Goal: Task Accomplishment & Management: Complete application form

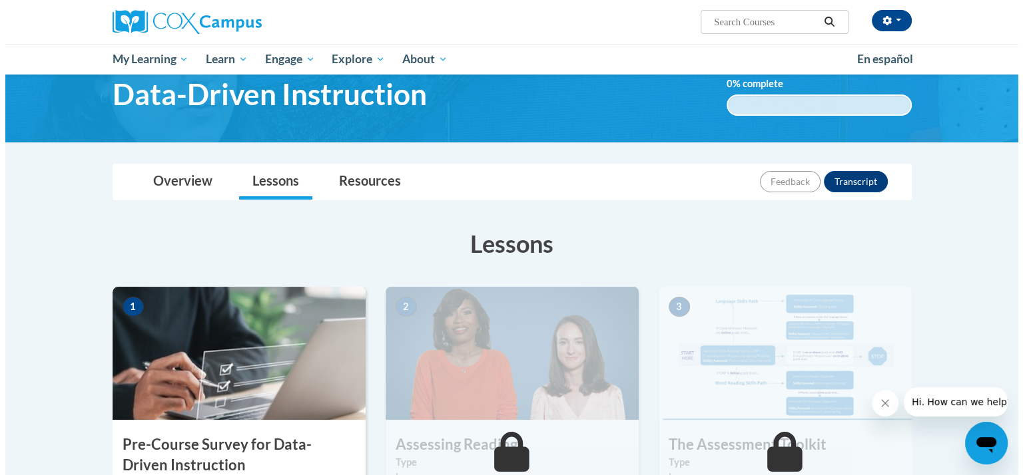
scroll to position [194, 0]
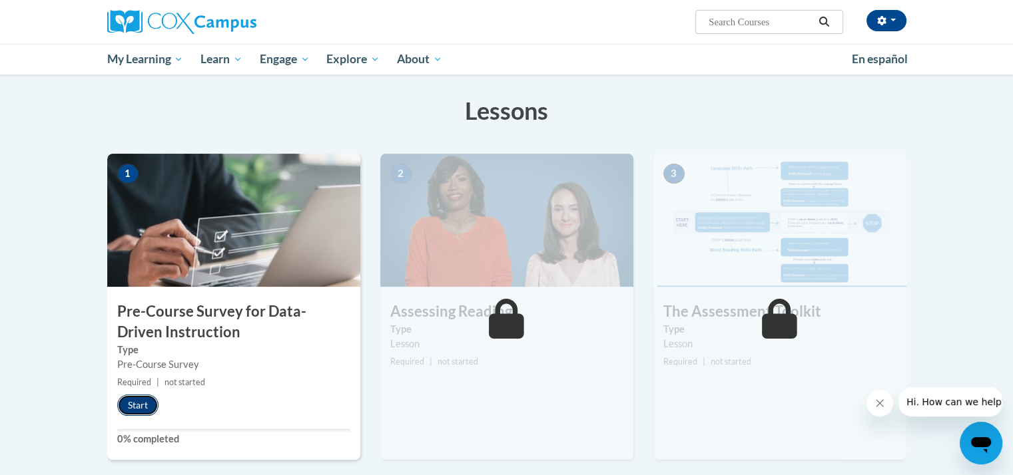
click at [125, 409] on button "Start" at bounding box center [137, 405] width 41 height 21
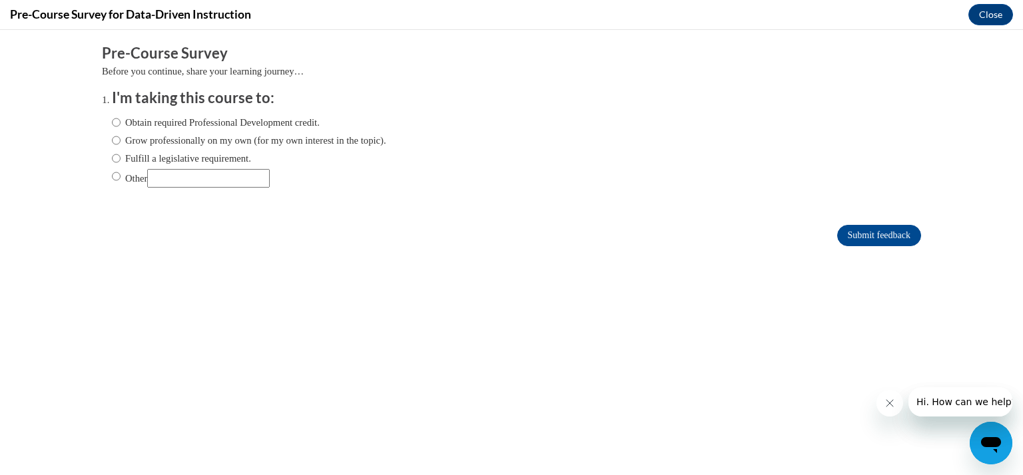
scroll to position [0, 0]
click at [112, 142] on input "Grow professionally on my own (for my own interest in the topic)." at bounding box center [116, 140] width 9 height 15
radio input "true"
click at [112, 162] on input "Fulfill a legislative requirement." at bounding box center [116, 158] width 9 height 15
radio input "true"
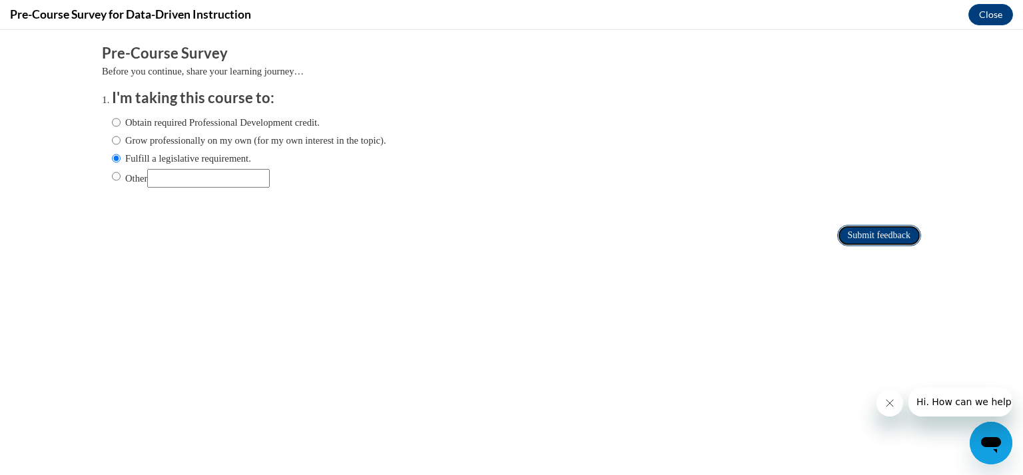
click at [867, 237] on input "Submit feedback" at bounding box center [879, 235] width 84 height 21
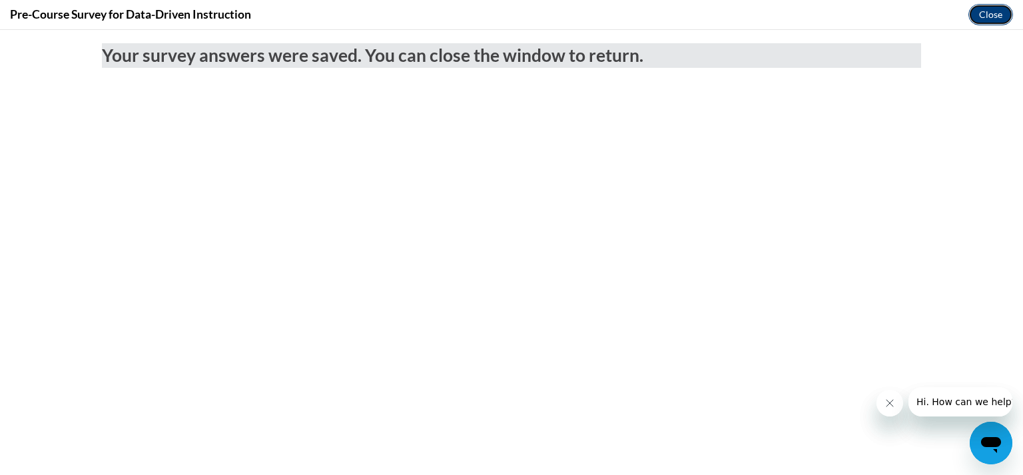
click at [994, 22] on button "Close" at bounding box center [990, 14] width 45 height 21
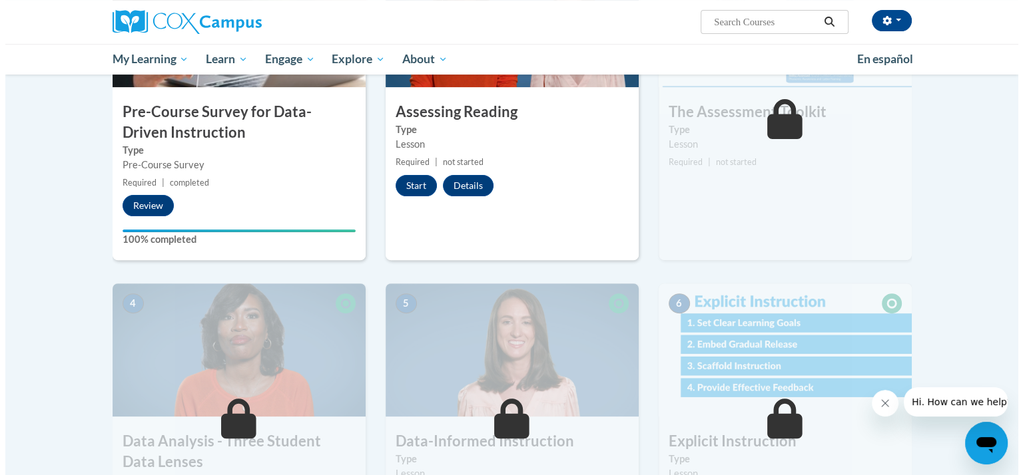
scroll to position [194, 0]
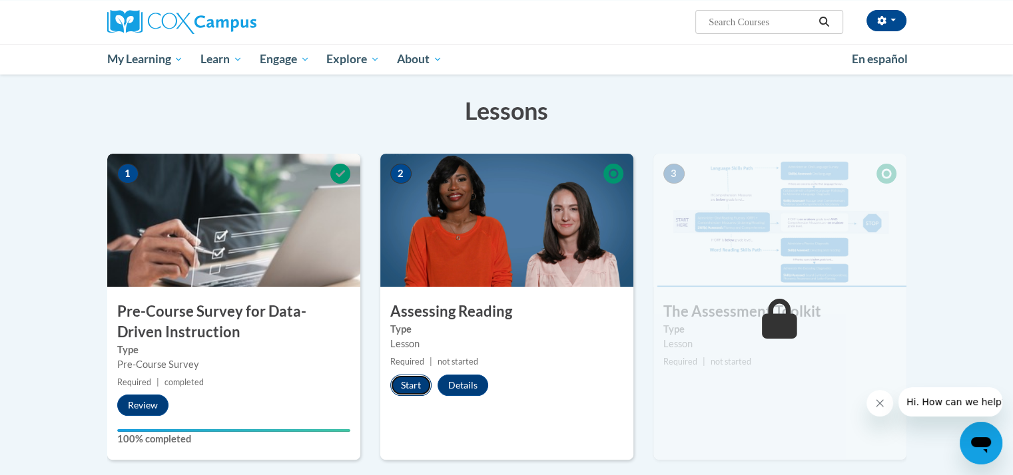
click at [415, 386] on button "Start" at bounding box center [410, 385] width 41 height 21
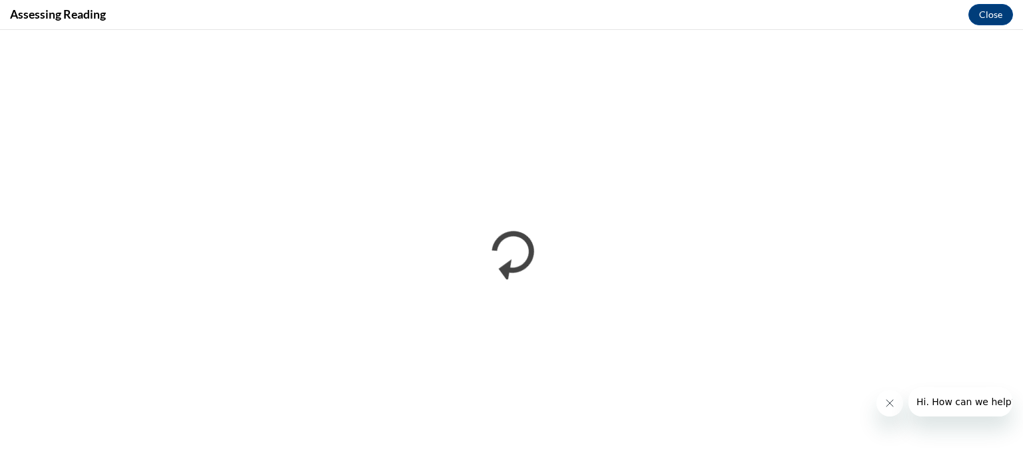
scroll to position [0, 0]
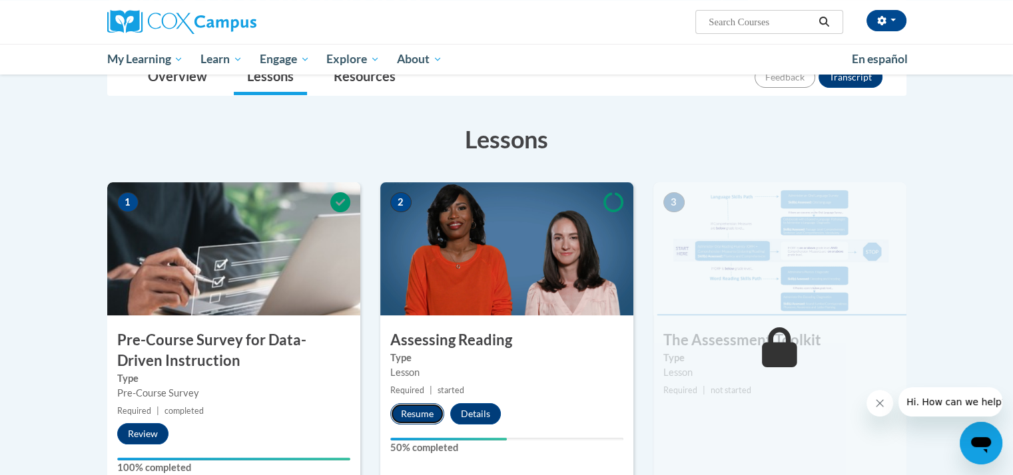
click at [428, 415] on button "Resume" at bounding box center [417, 413] width 54 height 21
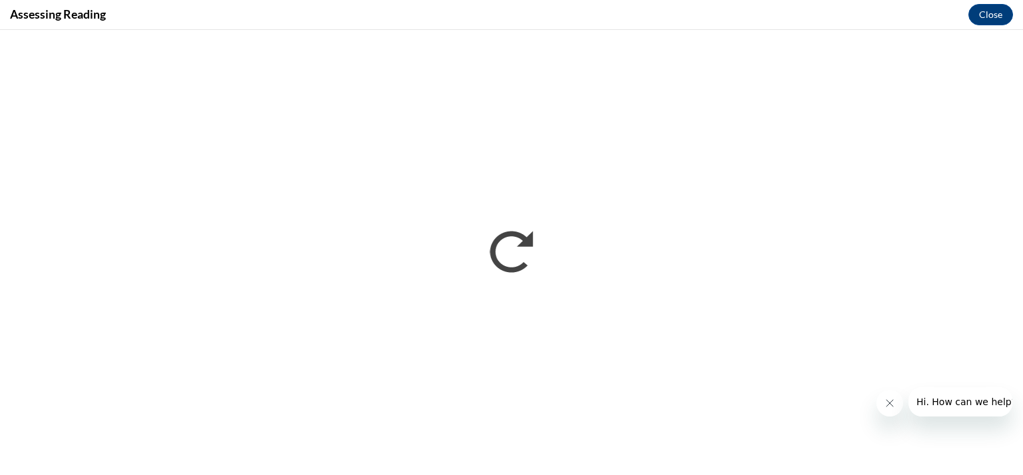
click at [889, 406] on icon "Close message from company" at bounding box center [889, 403] width 11 height 11
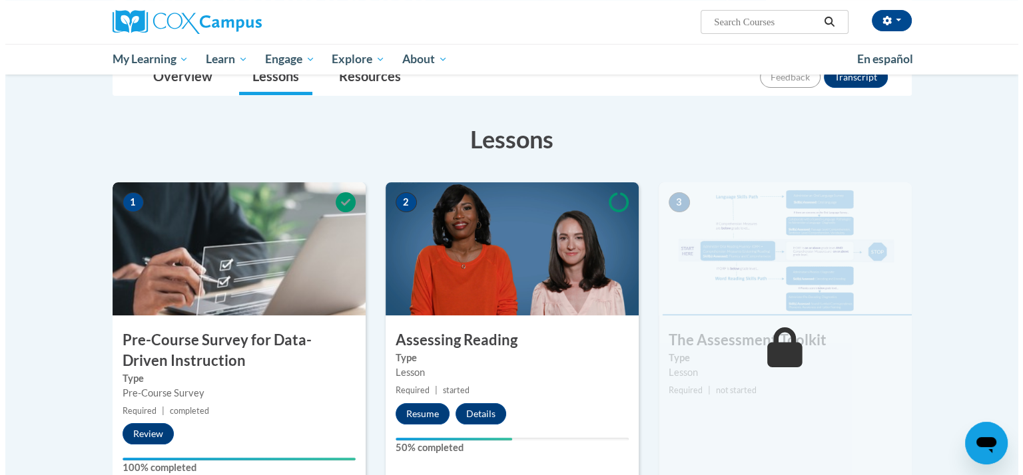
scroll to position [232, 0]
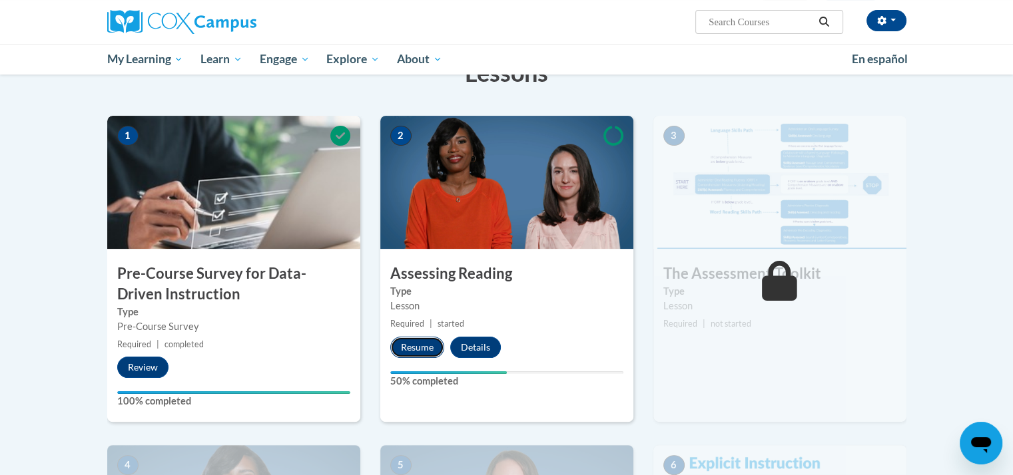
click at [425, 345] on button "Resume" at bounding box center [417, 347] width 54 height 21
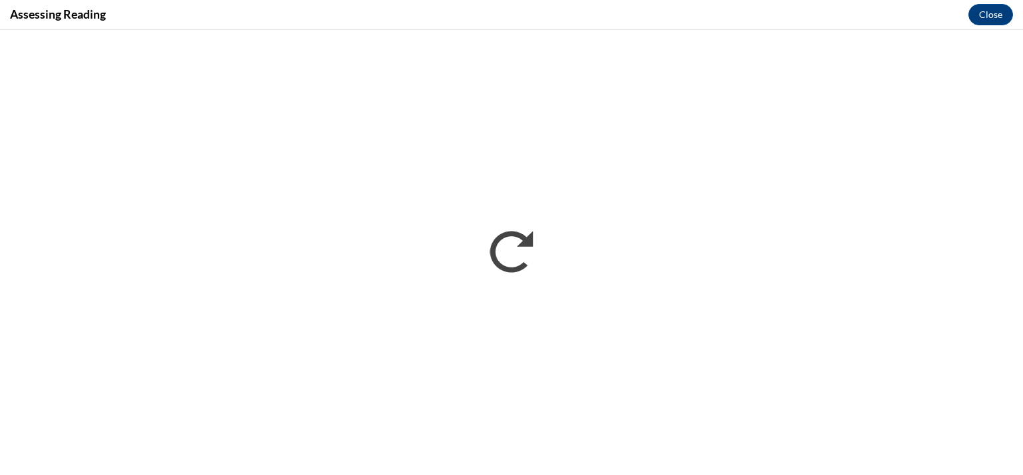
scroll to position [0, 0]
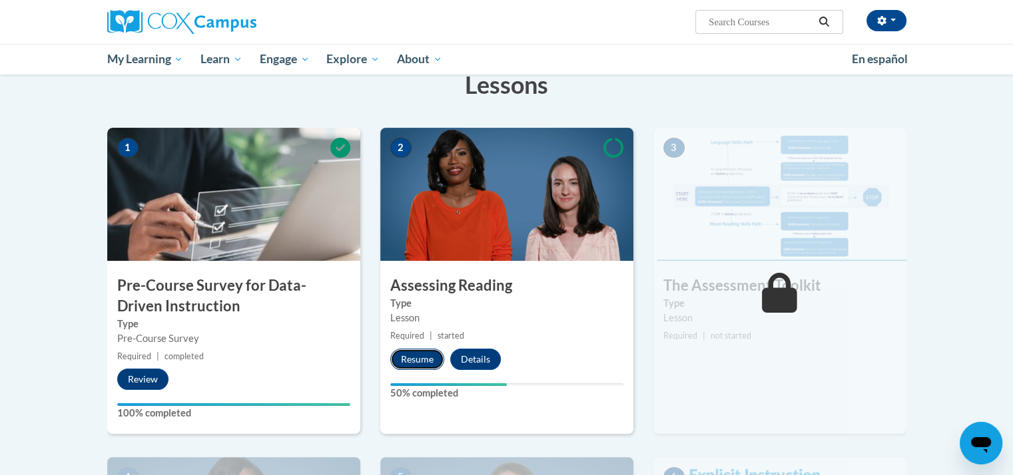
click at [421, 360] on div "2 Assessing Reading Type Lesson Required | started Resume Details Feedback 50% …" at bounding box center [506, 281] width 253 height 306
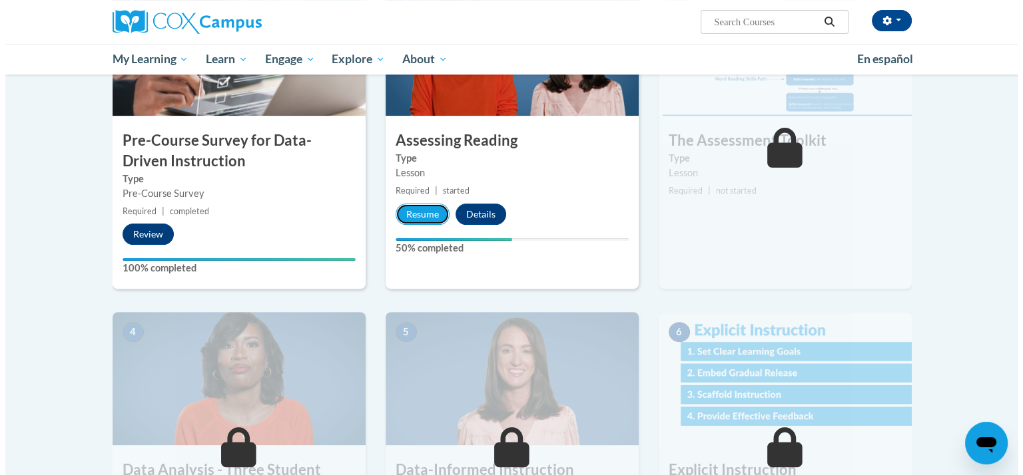
scroll to position [232, 0]
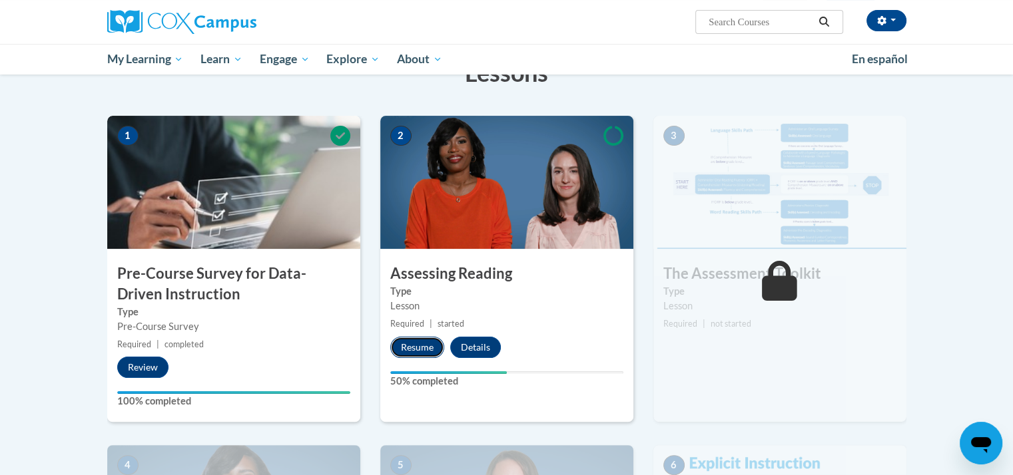
click at [418, 348] on button "Resume" at bounding box center [417, 347] width 54 height 21
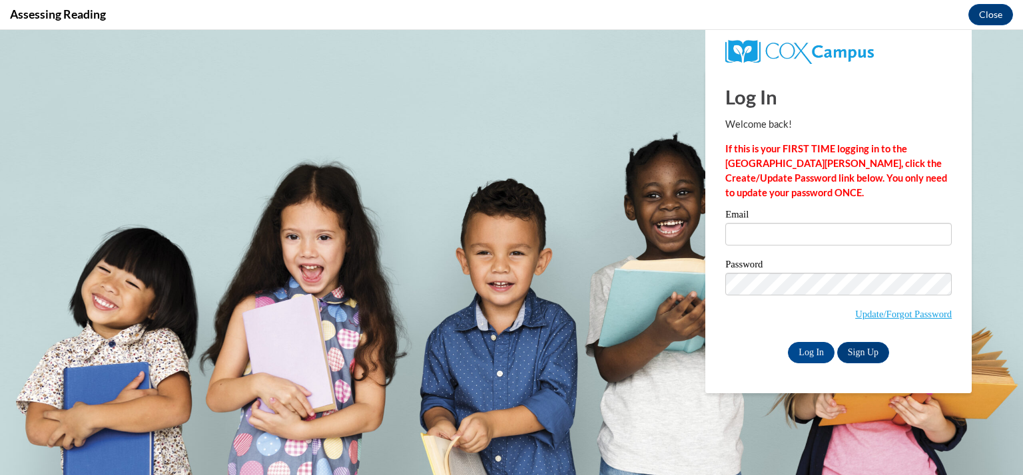
scroll to position [0, 0]
click at [781, 234] on input "Email" at bounding box center [838, 234] width 226 height 23
type input "stmartins@kmsd.edu"
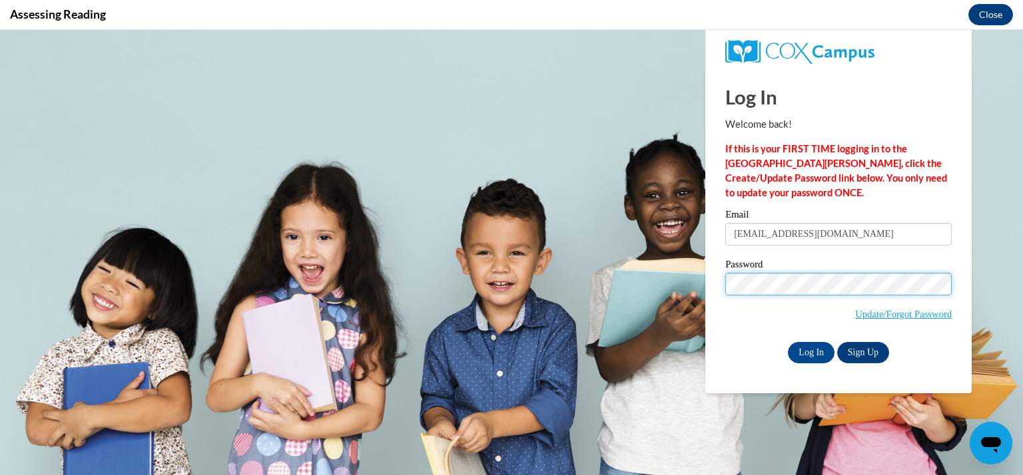
click at [788, 342] on input "Log In" at bounding box center [811, 352] width 47 height 21
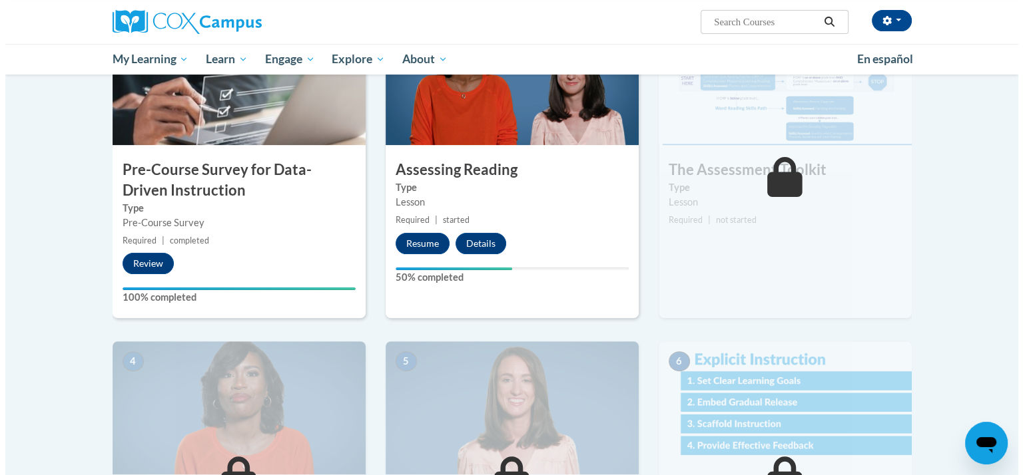
scroll to position [232, 0]
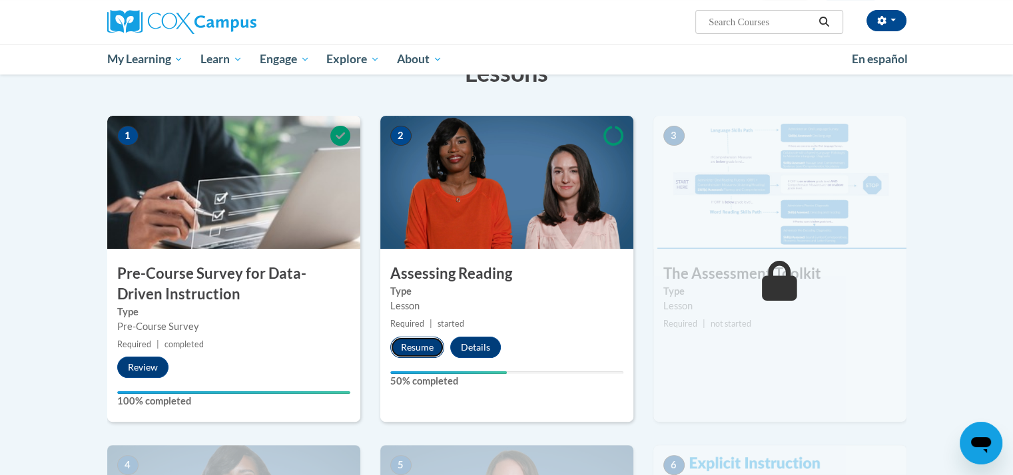
click at [413, 346] on button "Resume" at bounding box center [417, 347] width 54 height 21
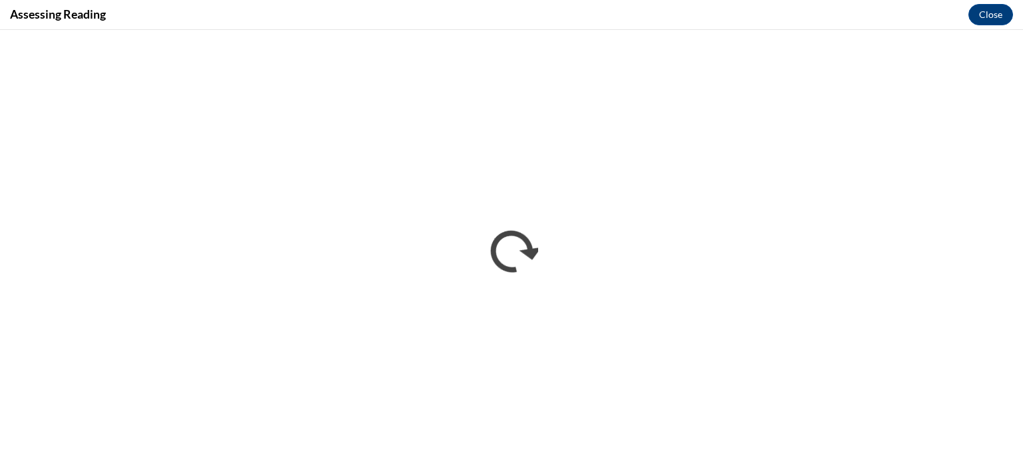
scroll to position [0, 0]
drag, startPoint x: 804, startPoint y: 5, endPoint x: 587, endPoint y: 15, distance: 217.9
click at [587, 15] on div "Assessing Reading Close" at bounding box center [511, 15] width 1023 height 30
